Goal: Navigation & Orientation: Find specific page/section

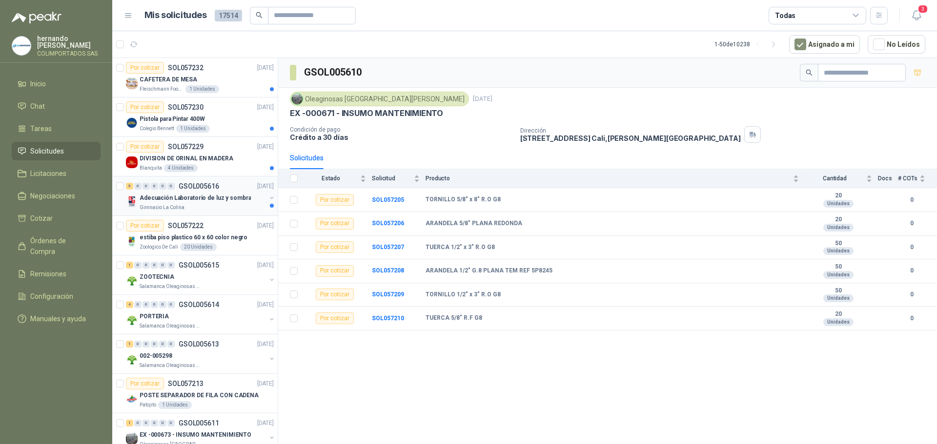
click at [195, 203] on div "Adecuación Laboratorio de luz y sombra" at bounding box center [203, 198] width 126 height 12
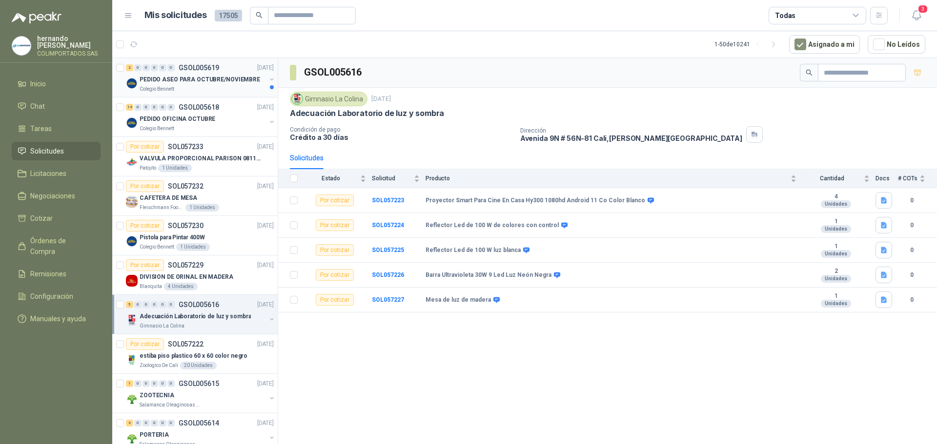
click at [203, 92] on div "Colegio Bennett" at bounding box center [203, 89] width 126 height 8
